Goal: Check status: Check status

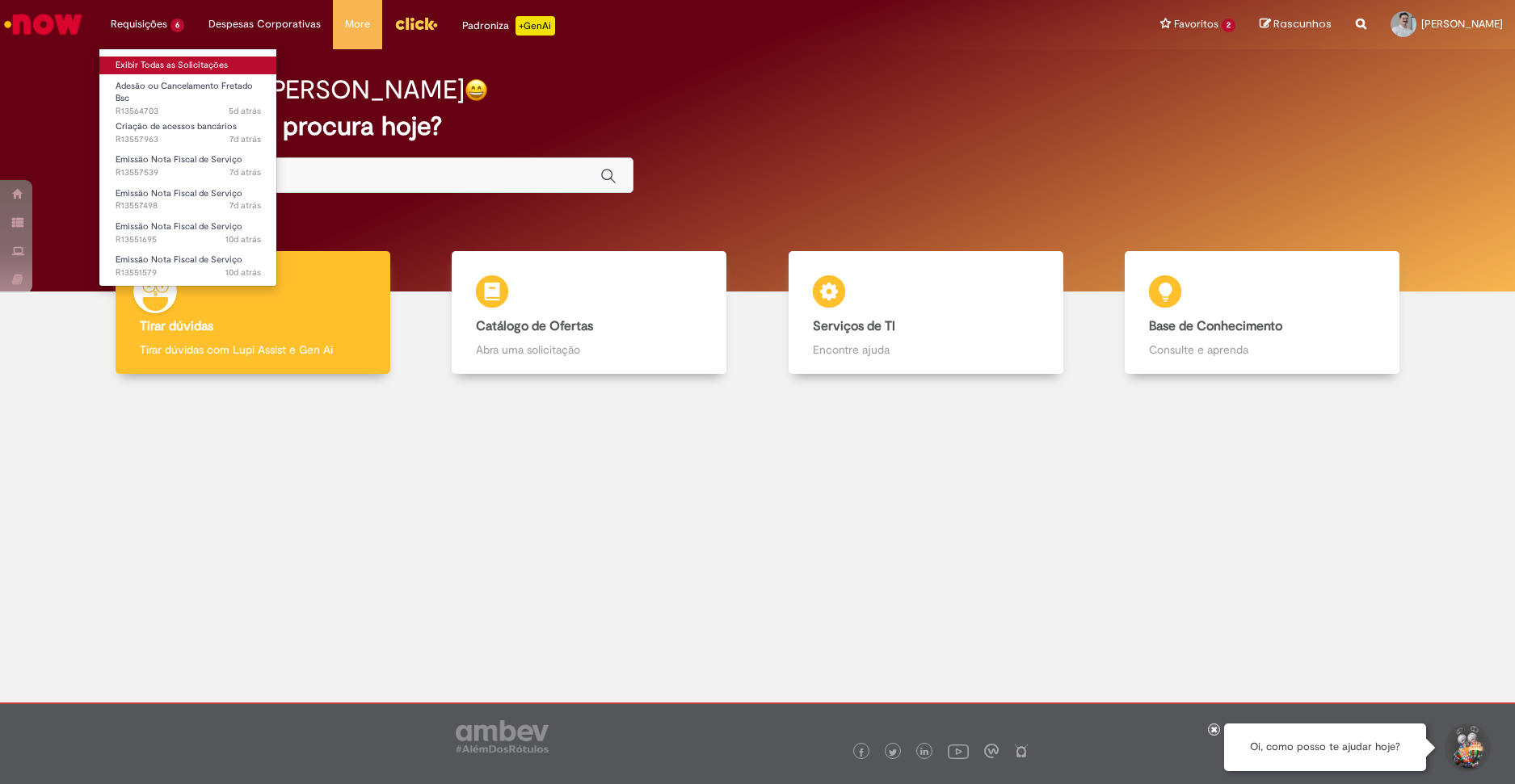
click at [162, 62] on link "Exibir Todas as Solicitações" at bounding box center [188, 65] width 178 height 18
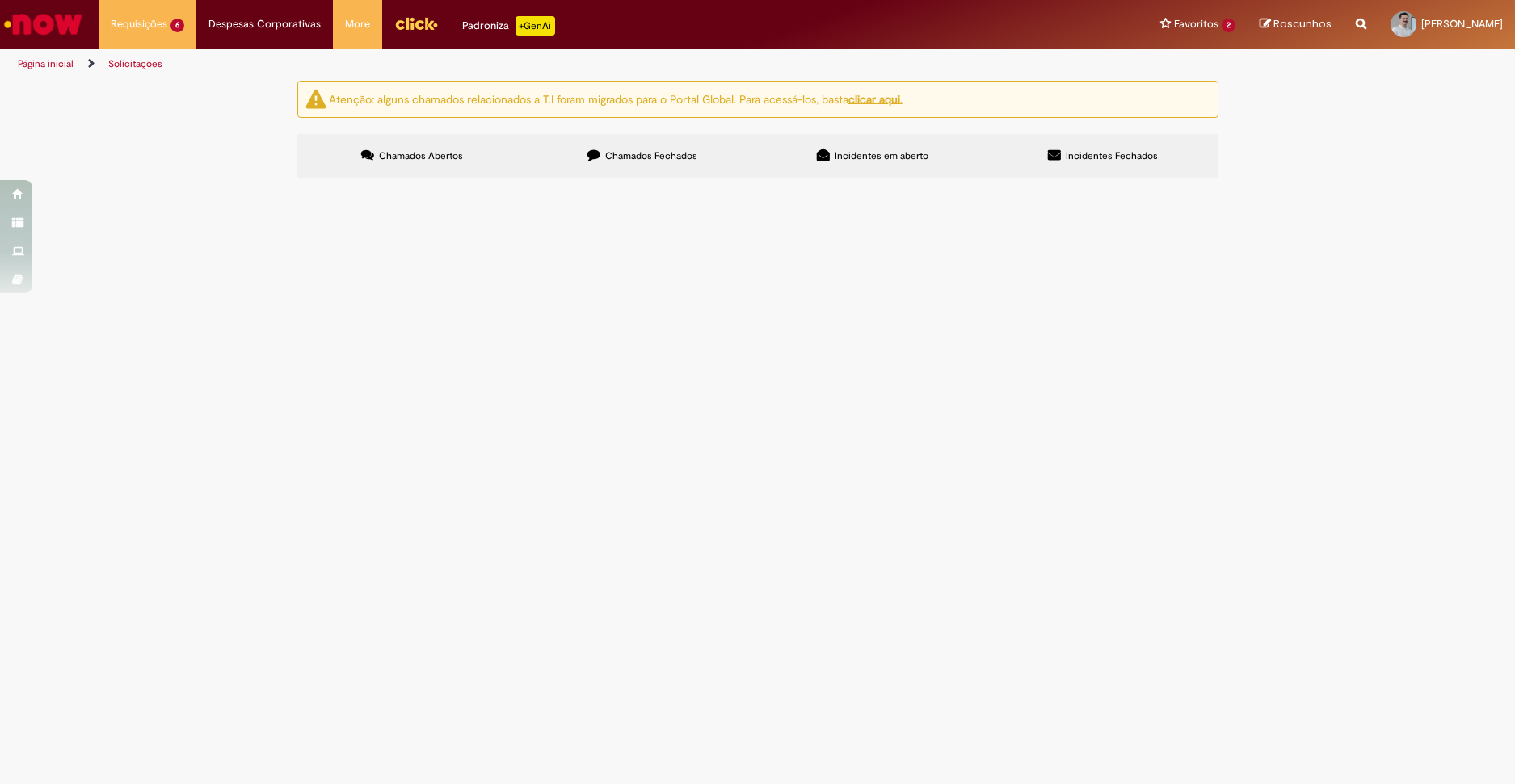
click at [0, 0] on span "Solicito a troca do fretado do L06 para o L01 por conta de troca de residência." at bounding box center [0, 0] width 0 height 0
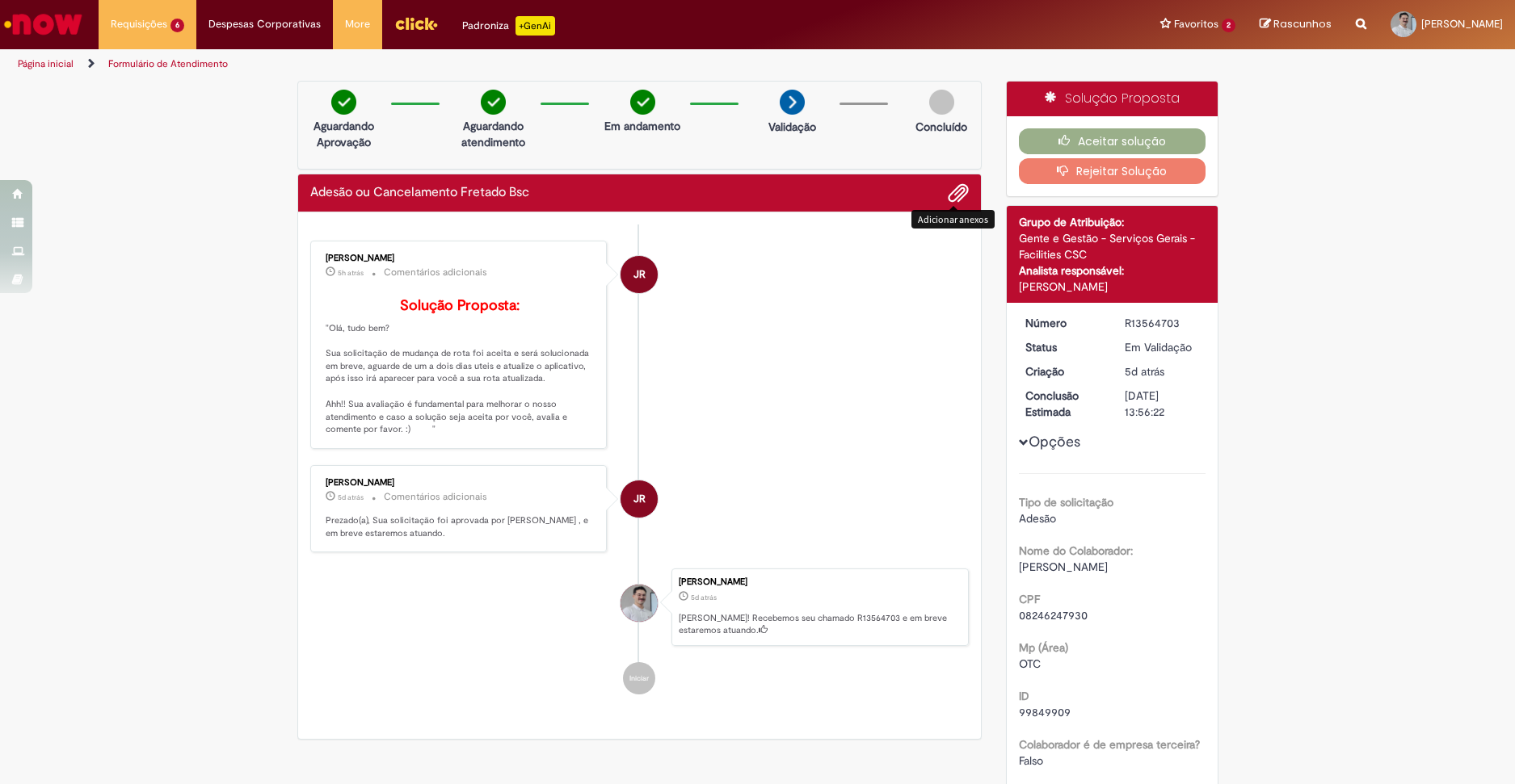
click at [951, 203] on span "Adicionar anexos" at bounding box center [958, 194] width 19 height 19
click at [790, 252] on li "JR Jhully Rodrigues 5h atrás 5 horas atrás Comentários adicionais Solução Propo…" at bounding box center [640, 345] width 659 height 209
click at [716, 337] on li "JR Jhully Rodrigues 5h atrás 5 horas atrás Comentários adicionais Solução Propo…" at bounding box center [640, 345] width 659 height 209
